Goal: Information Seeking & Learning: Understand process/instructions

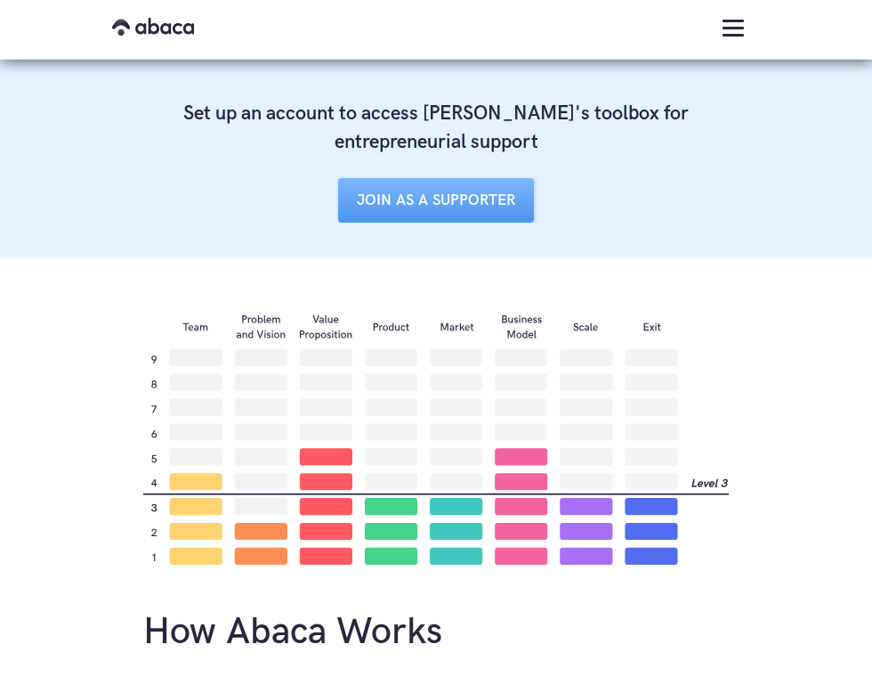
scroll to position [1603, 0]
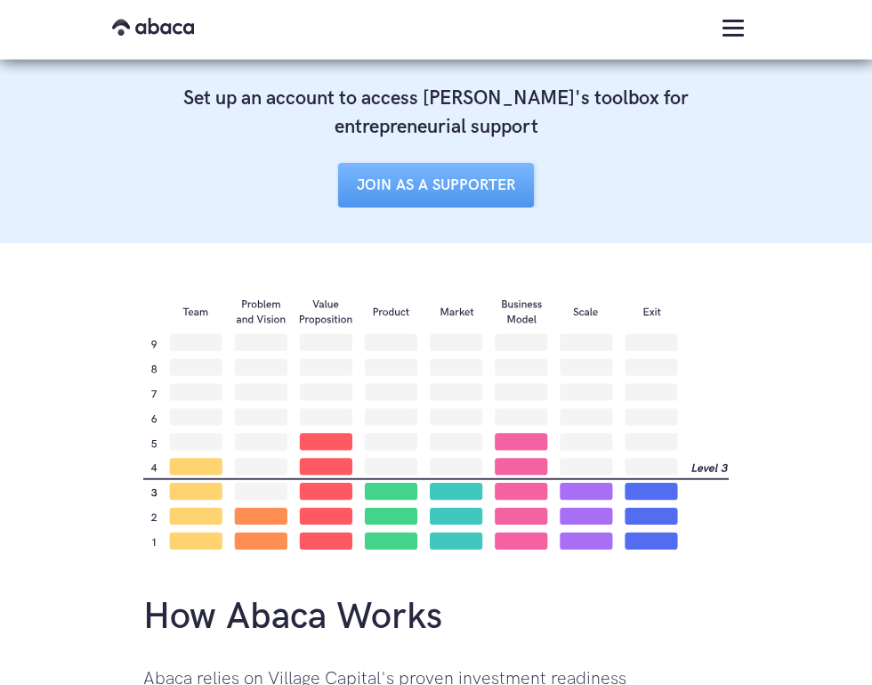
click at [265, 521] on img at bounding box center [436, 423] width 586 height 254
click at [625, 483] on img at bounding box center [436, 423] width 586 height 254
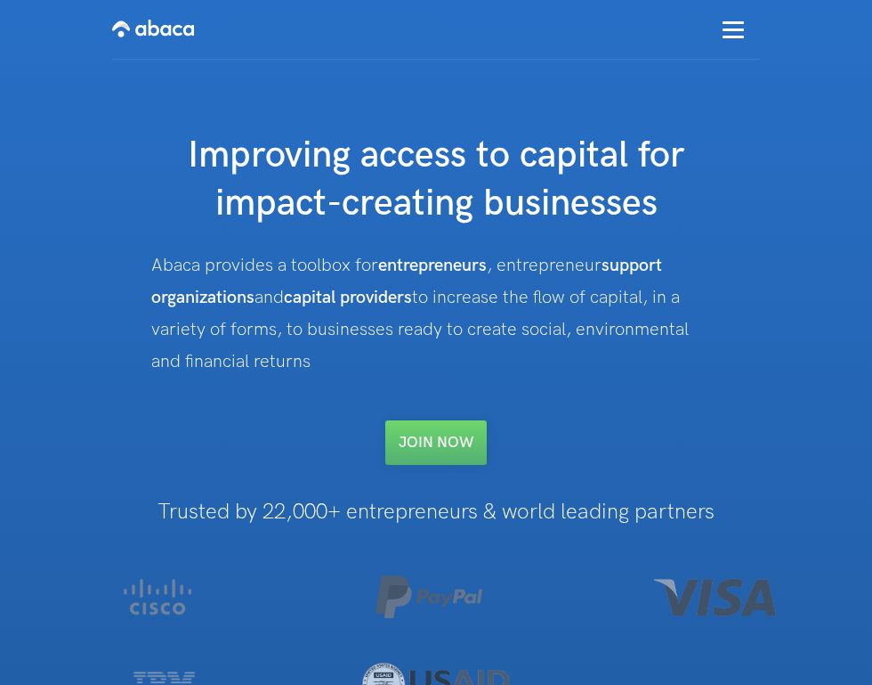
scroll to position [0, 0]
click at [734, 20] on div "menu" at bounding box center [733, 29] width 53 height 51
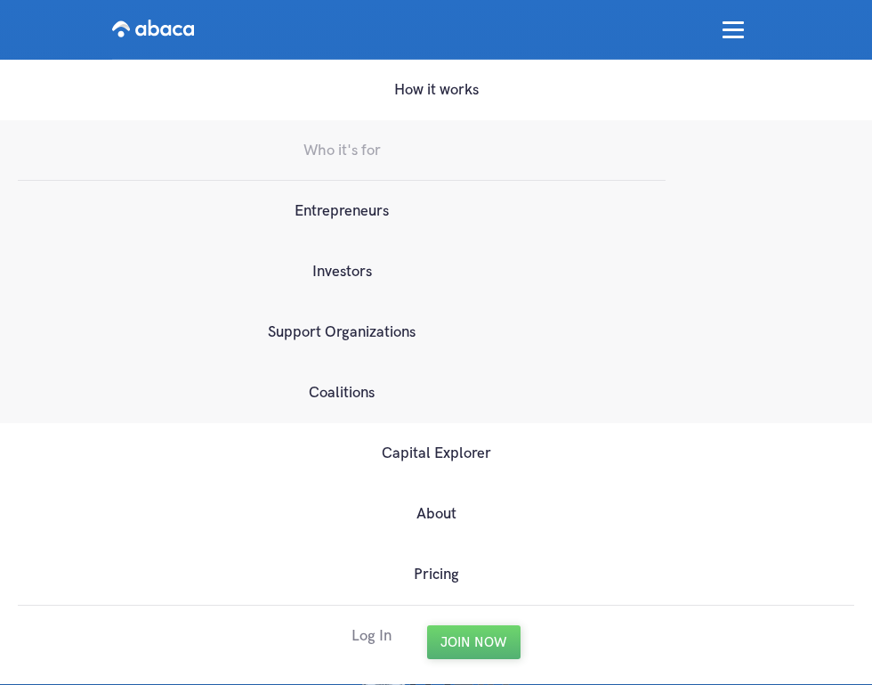
click at [364, 629] on link "Log In" at bounding box center [372, 635] width 40 height 61
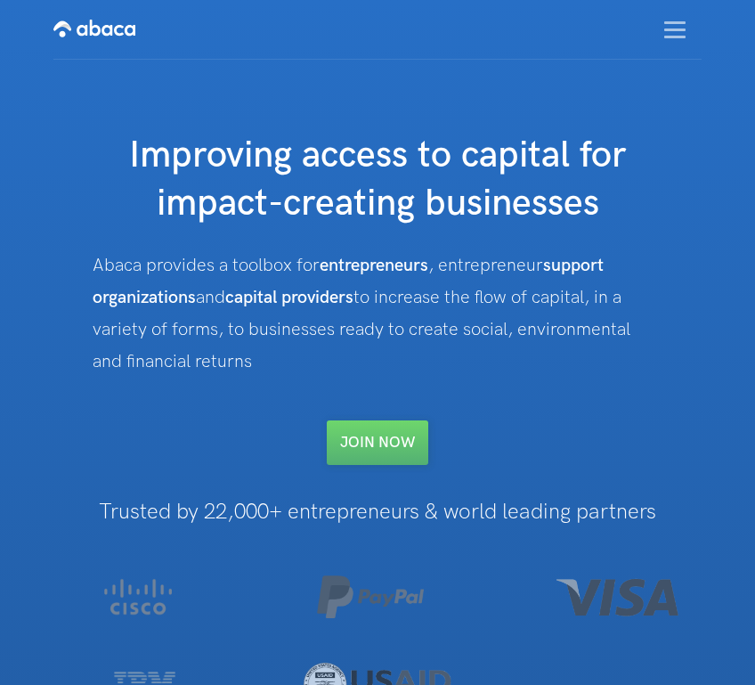
click at [677, 28] on img "menu" at bounding box center [674, 29] width 21 height 17
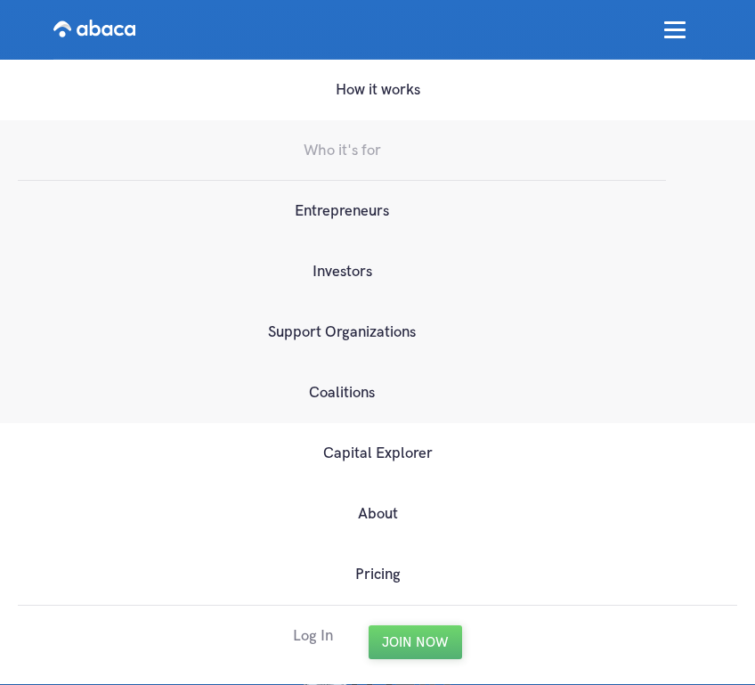
click at [307, 633] on link "Log In" at bounding box center [313, 635] width 40 height 61
click at [107, 29] on img "home" at bounding box center [94, 28] width 82 height 28
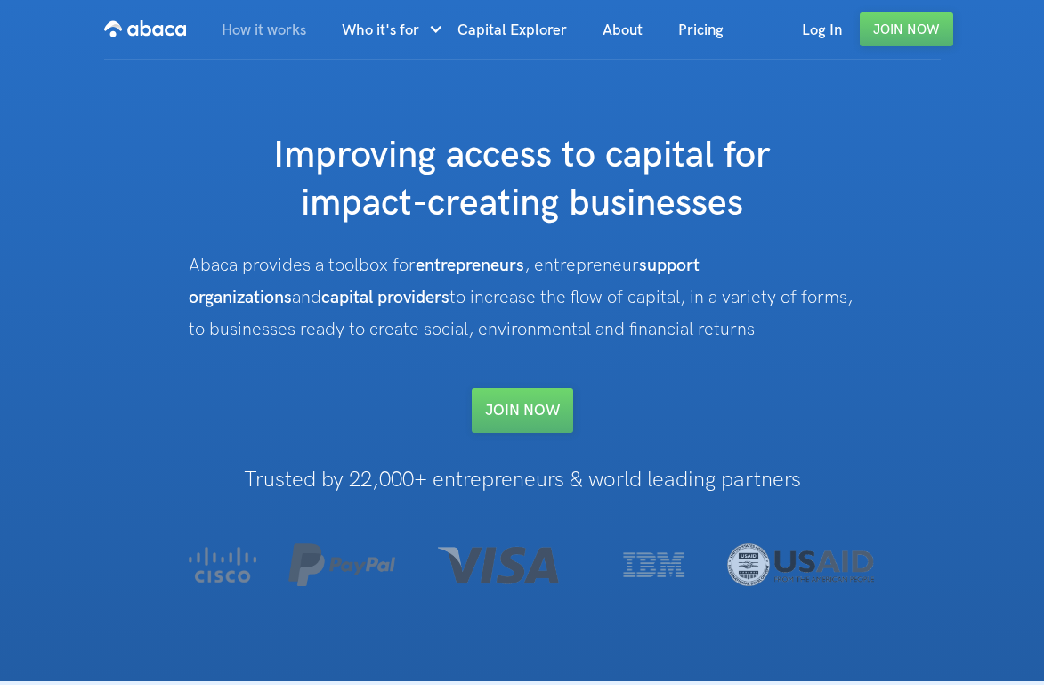
click at [296, 32] on link "How it works" at bounding box center [264, 30] width 120 height 61
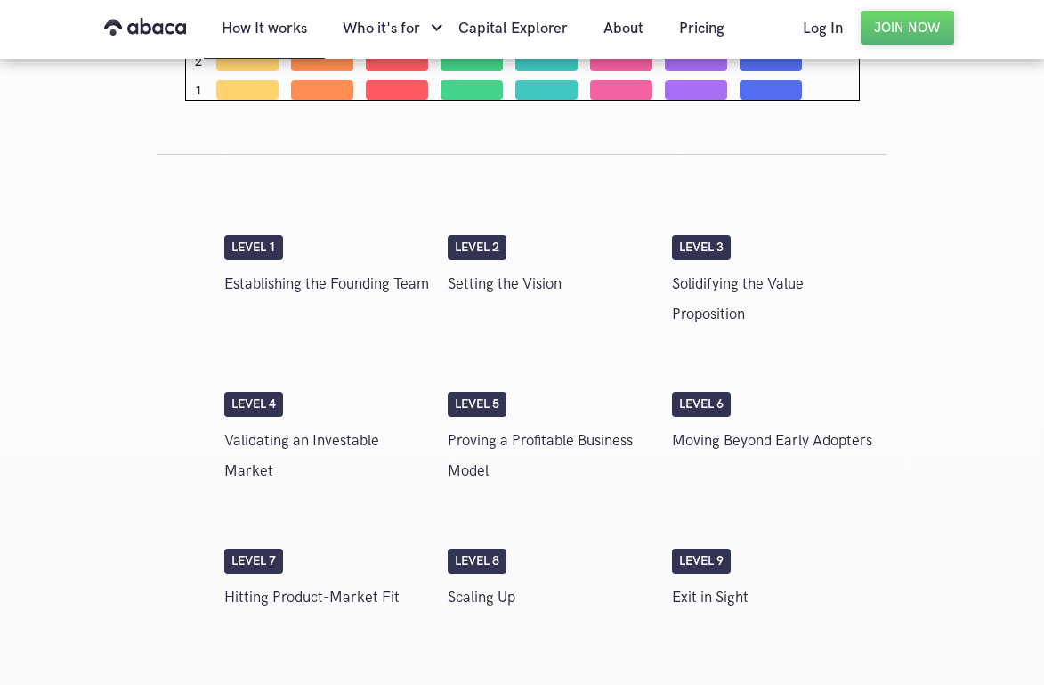
scroll to position [3206, 0]
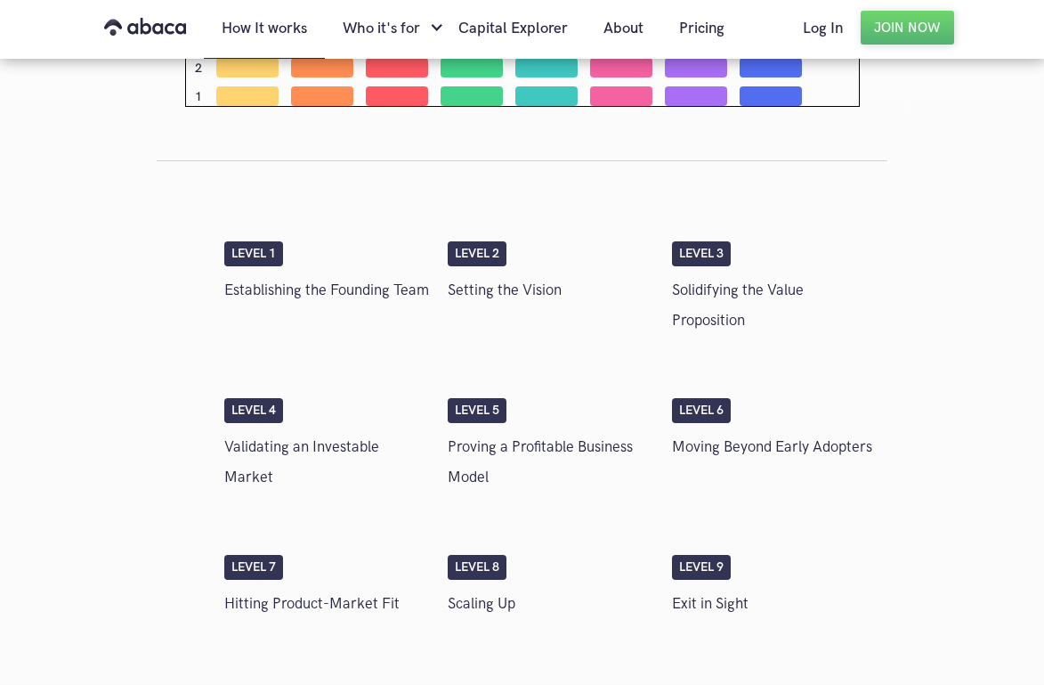
click at [464, 241] on div "Level 2" at bounding box center [477, 253] width 59 height 25
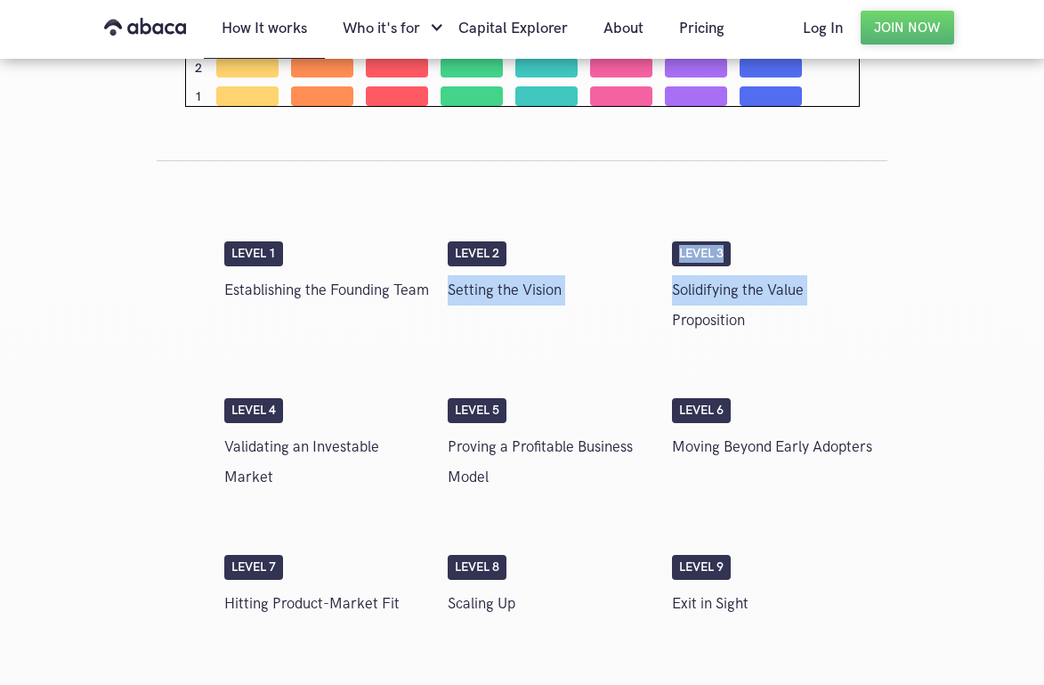
drag, startPoint x: 464, startPoint y: 206, endPoint x: 481, endPoint y: 252, distance: 49.3
click at [481, 252] on div "Level 1 Establishing the Founding Team Level 2 Setting the Vision Level 3 Solid…" at bounding box center [551, 293] width 672 height 157
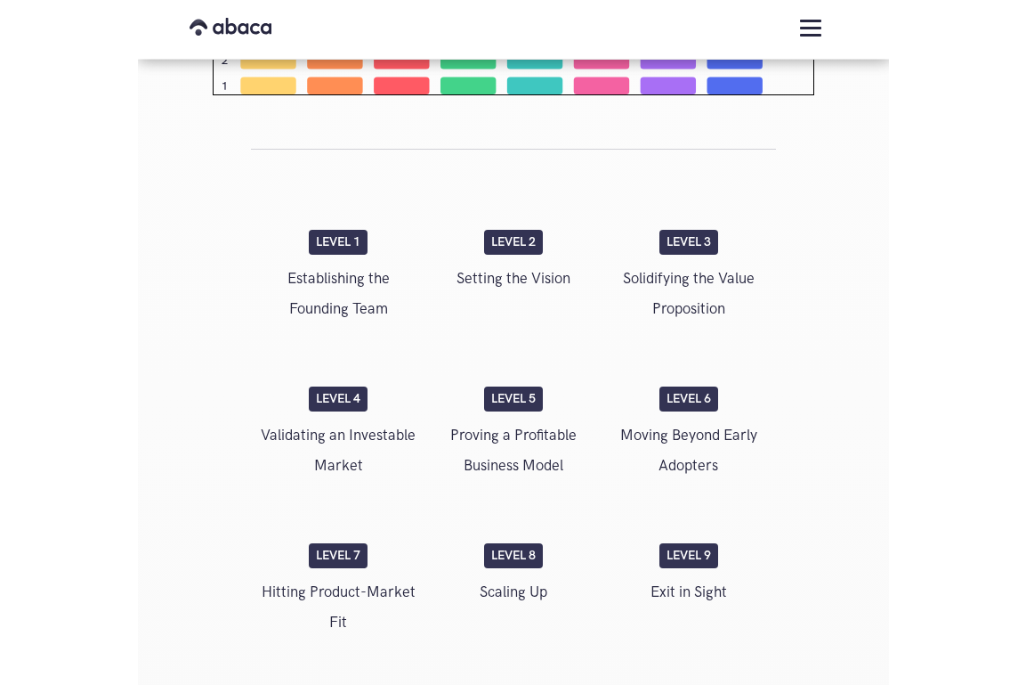
scroll to position [3529, 0]
